Goal: Task Accomplishment & Management: Manage account settings

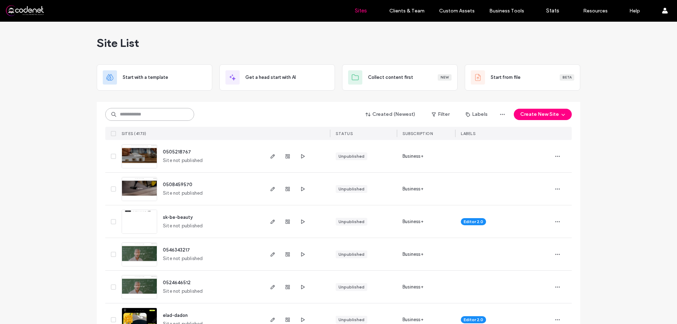
click at [167, 117] on input at bounding box center [149, 114] width 89 height 13
paste input "**********"
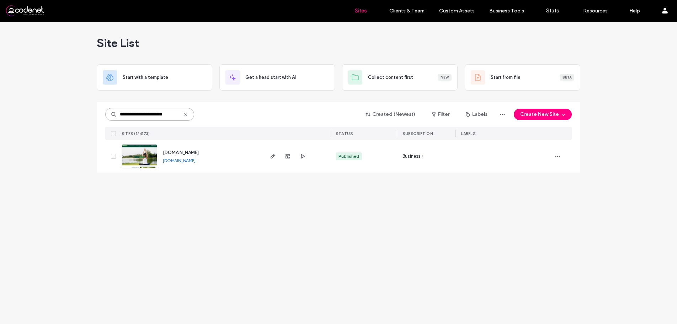
type input "**********"
click at [155, 155] on img at bounding box center [139, 169] width 35 height 48
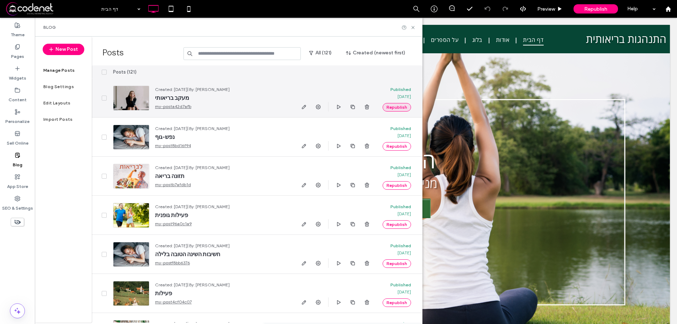
click at [395, 107] on button "Republish" at bounding box center [396, 107] width 28 height 9
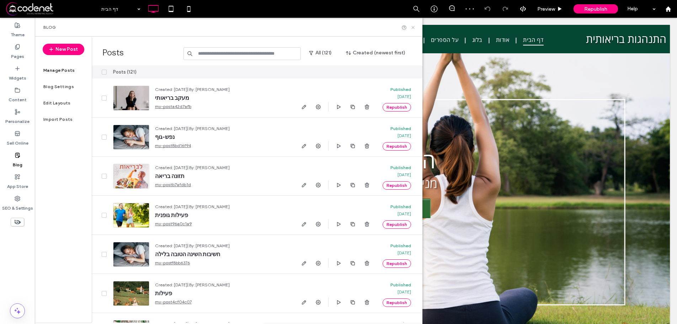
click at [413, 28] on use at bounding box center [412, 27] width 3 height 3
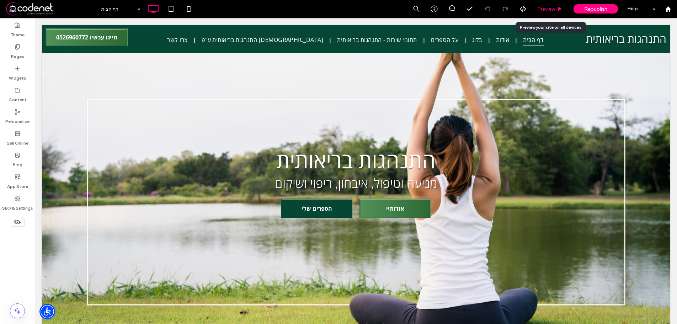
click at [545, 9] on span "Preview" at bounding box center [546, 9] width 18 height 6
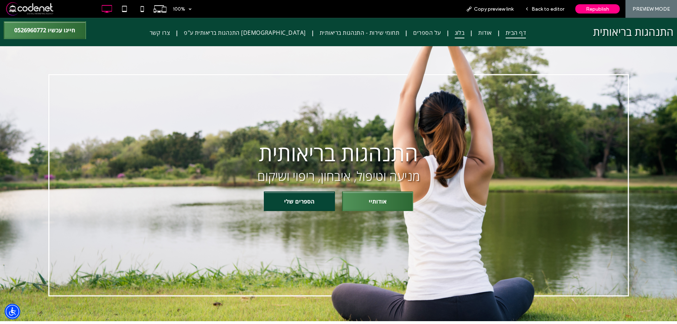
click at [455, 33] on span "בלוג" at bounding box center [460, 32] width 10 height 11
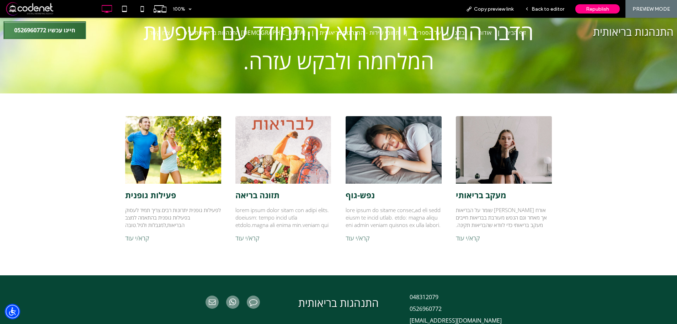
scroll to position [263, 0]
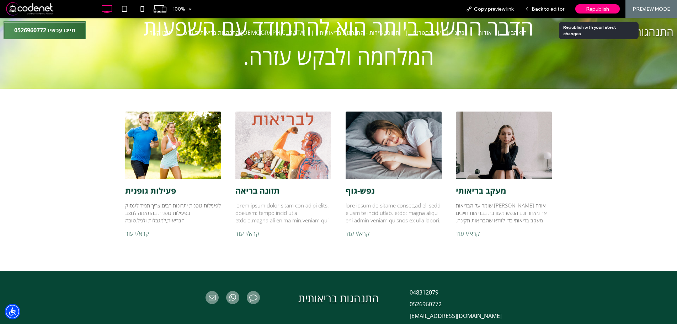
click at [601, 6] on span "Republish" at bounding box center [597, 9] width 23 height 6
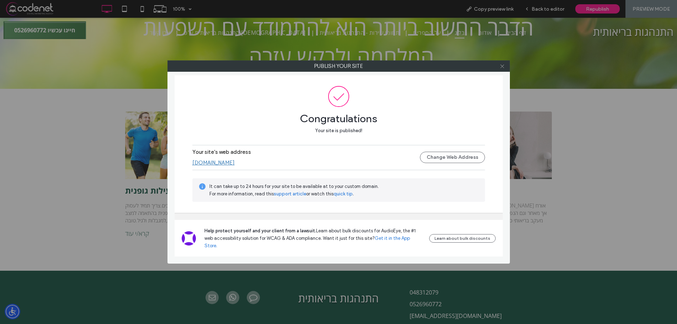
click at [502, 68] on icon at bounding box center [501, 66] width 5 height 5
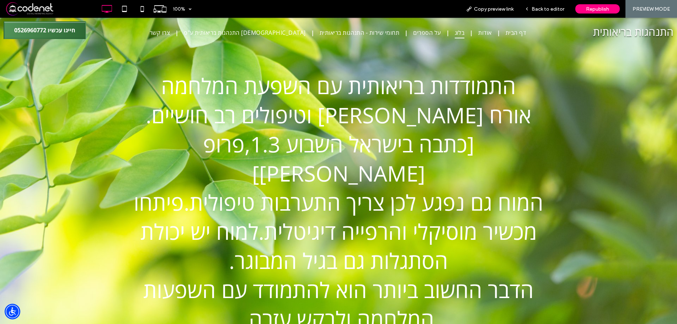
scroll to position [0, 0]
click at [542, 9] on span "Back to editor" at bounding box center [547, 9] width 33 height 6
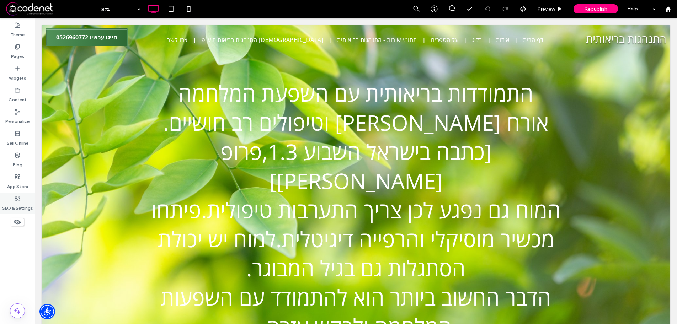
click at [17, 202] on label "SEO & Settings" at bounding box center [17, 207] width 31 height 10
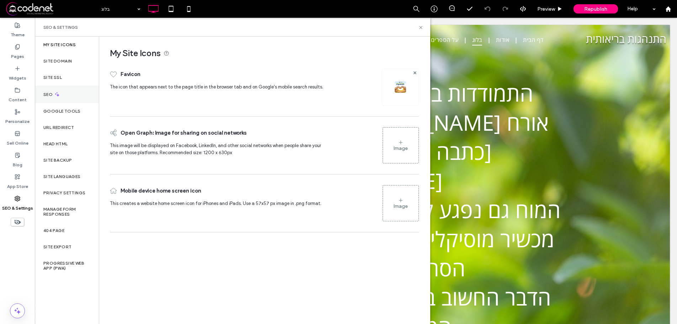
click at [60, 94] on div "SEO" at bounding box center [67, 94] width 64 height 17
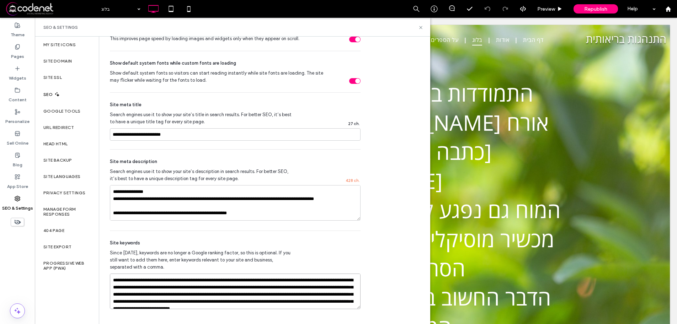
click at [316, 288] on textarea "**********" at bounding box center [235, 292] width 251 height 36
type textarea "**********"
click at [372, 236] on div "SEO Optimize your site to increase its visibility in relevant search results. N…" at bounding box center [264, 11] width 330 height 624
click at [421, 26] on icon at bounding box center [420, 27] width 5 height 5
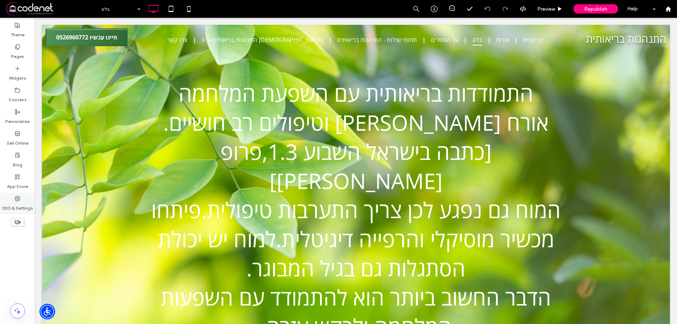
click at [15, 199] on div "SEO & Settings" at bounding box center [17, 204] width 35 height 22
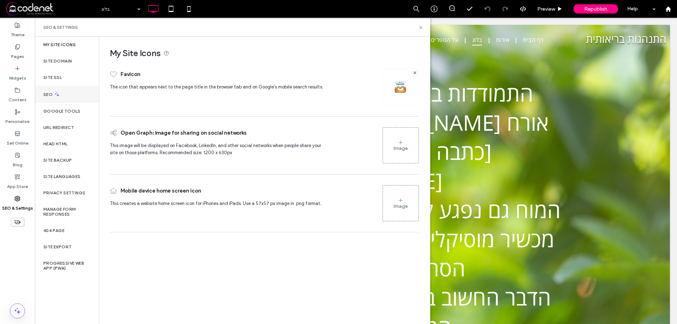
click at [64, 98] on div "SEO" at bounding box center [67, 94] width 64 height 17
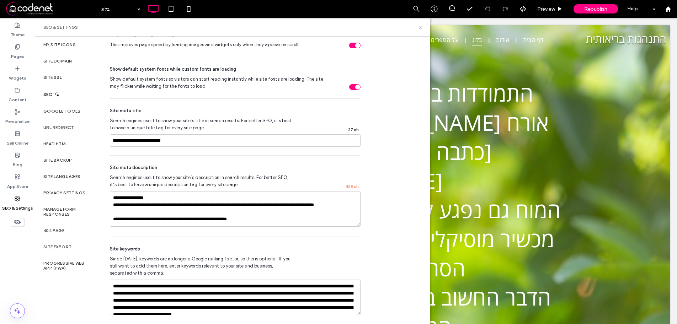
scroll to position [338, 0]
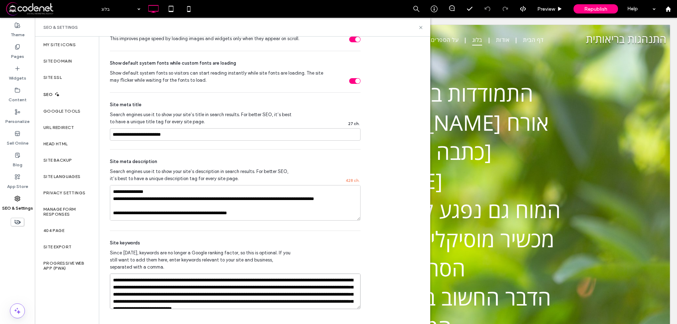
click at [277, 287] on textarea "**********" at bounding box center [235, 292] width 251 height 36
type textarea "**********"
click at [420, 27] on use at bounding box center [420, 27] width 3 height 3
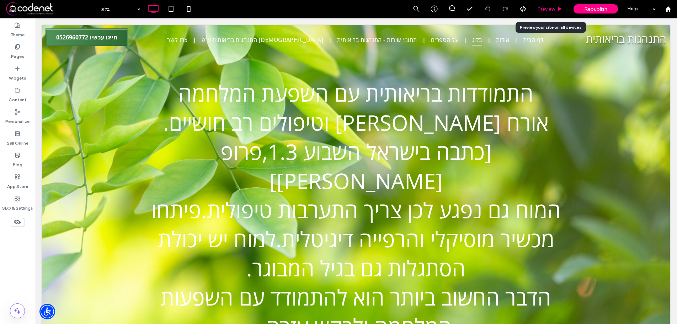
click at [541, 8] on span "Preview" at bounding box center [546, 9] width 18 height 6
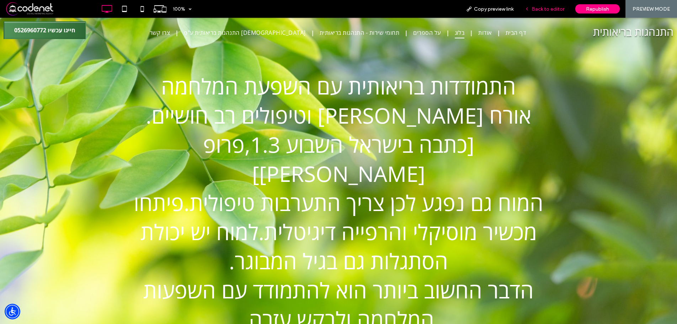
click at [563, 7] on span "Back to editor" at bounding box center [547, 9] width 33 height 6
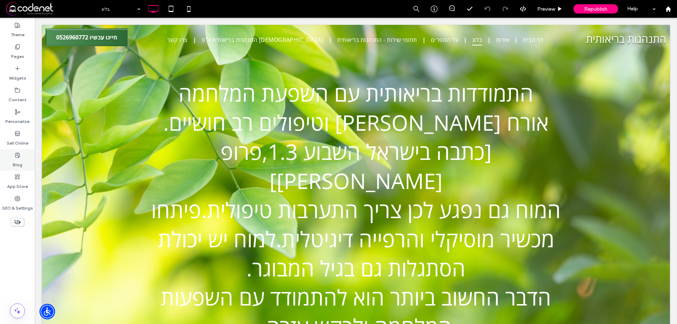
click at [16, 160] on label "Blog" at bounding box center [18, 163] width 10 height 10
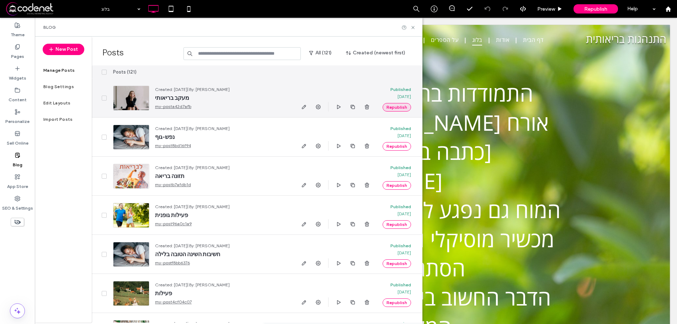
click at [396, 106] on button "Republish" at bounding box center [396, 107] width 28 height 9
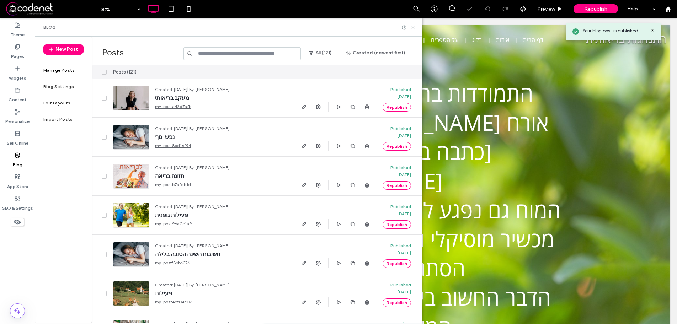
click at [413, 27] on use at bounding box center [412, 27] width 3 height 3
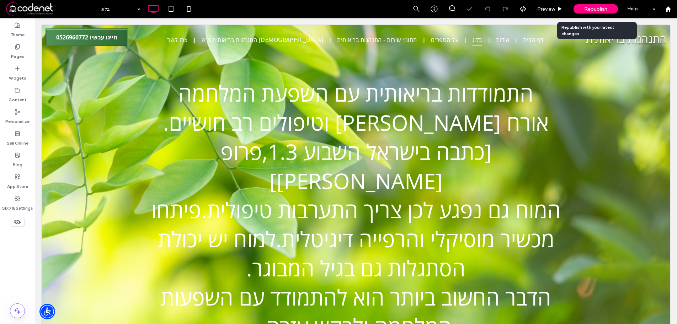
click at [603, 10] on span "Republish" at bounding box center [595, 9] width 23 height 6
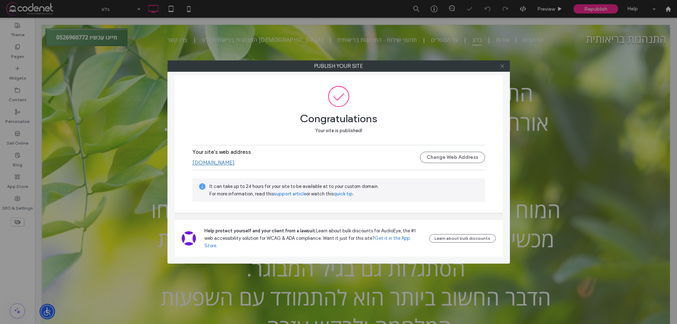
click at [502, 66] on use at bounding box center [502, 66] width 4 height 4
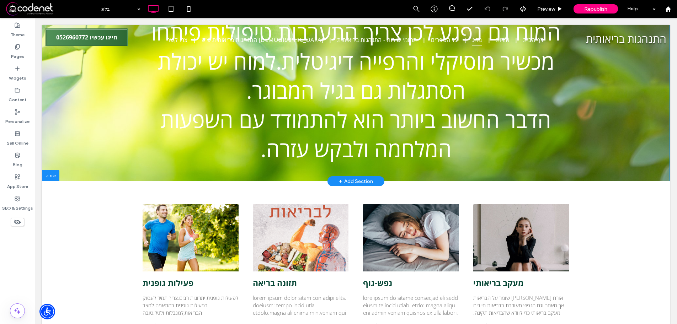
scroll to position [213, 0]
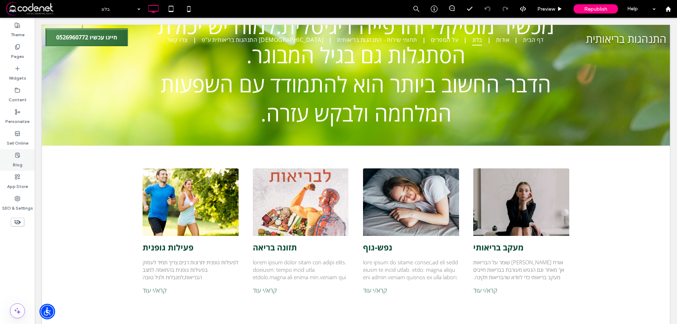
click at [18, 160] on label "Blog" at bounding box center [18, 163] width 10 height 10
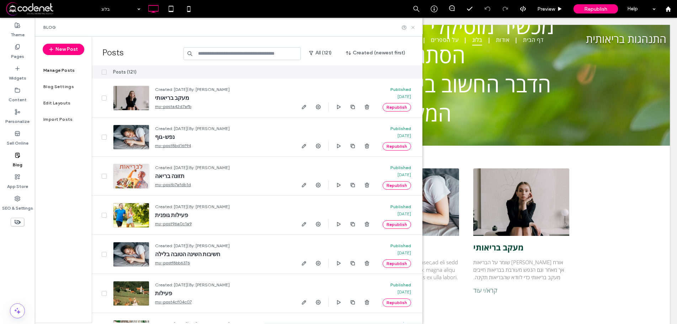
click at [414, 28] on use at bounding box center [412, 27] width 3 height 3
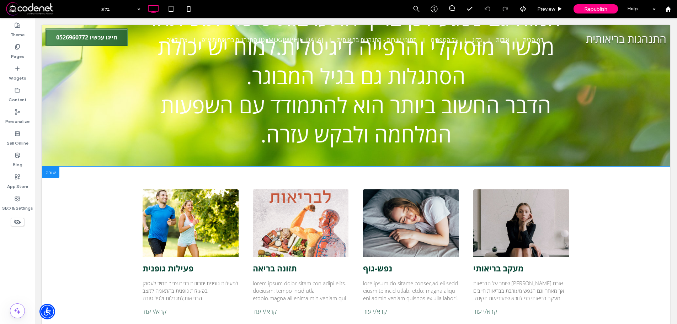
scroll to position [190, 0]
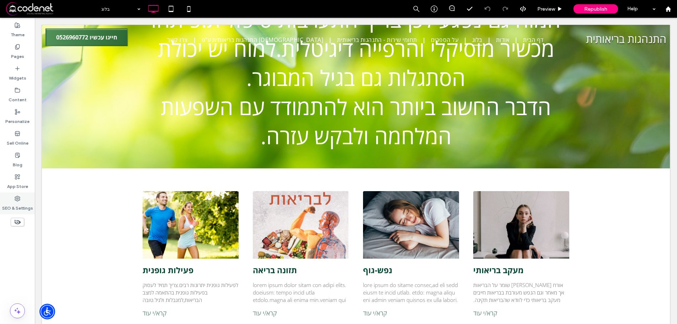
click at [12, 199] on div "SEO & Settings" at bounding box center [17, 204] width 35 height 22
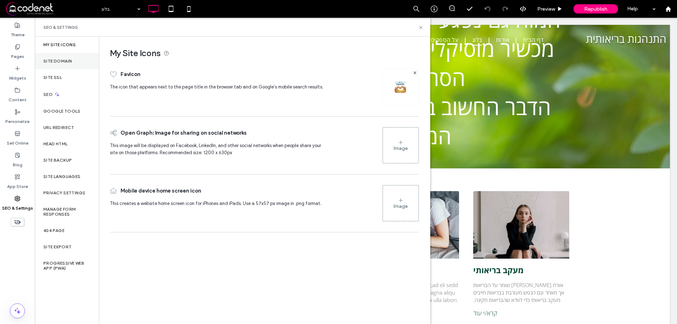
click at [68, 60] on label "Site Domain" at bounding box center [57, 61] width 28 height 5
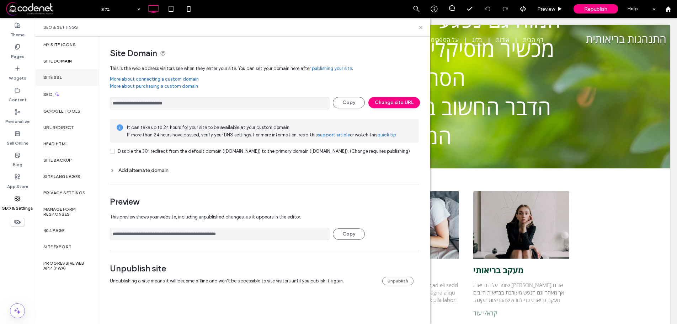
click at [66, 76] on div "Site SSL" at bounding box center [67, 77] width 64 height 16
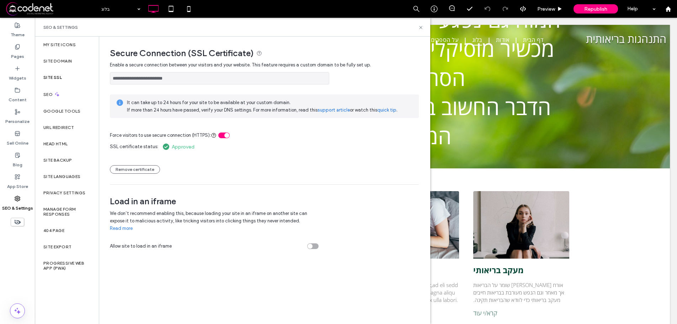
click at [224, 136] on div "toggle" at bounding box center [223, 136] width 11 height 6
click at [421, 30] on icon at bounding box center [420, 27] width 5 height 5
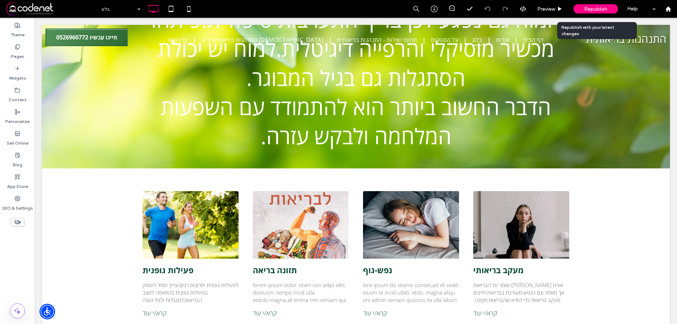
click at [595, 8] on span "Republish" at bounding box center [595, 9] width 23 height 6
